Goal: Information Seeking & Learning: Learn about a topic

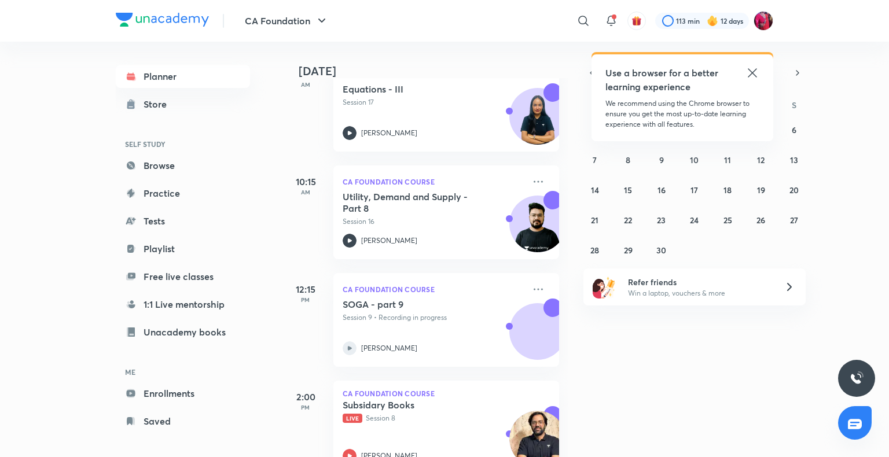
scroll to position [123, 0]
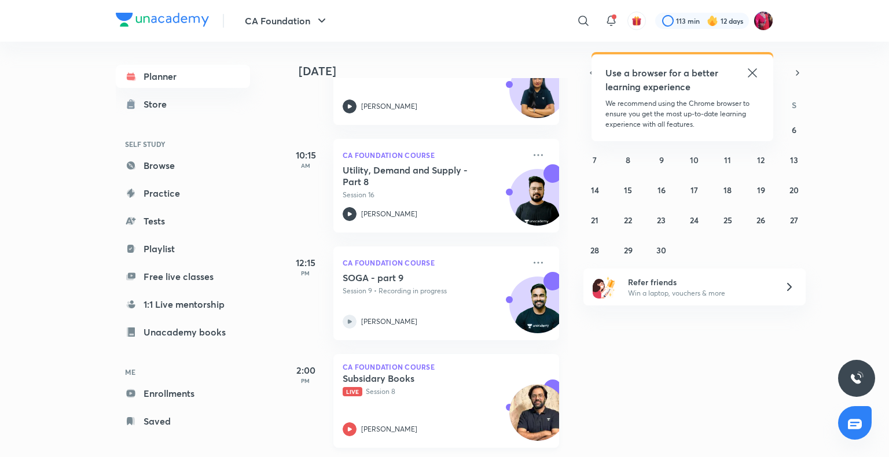
click at [347, 422] on icon at bounding box center [350, 429] width 14 height 14
